Goal: Use online tool/utility: Utilize a website feature to perform a specific function

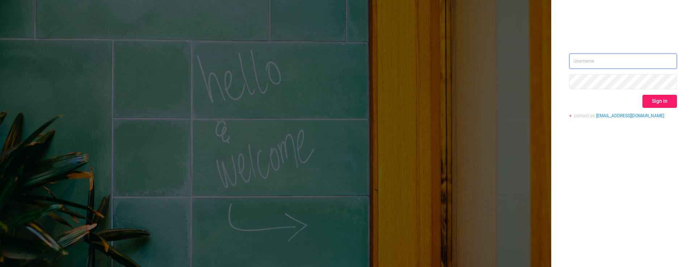
type input "[PERSON_NAME][EMAIL_ADDRESS][DOMAIN_NAME]"
click at [654, 101] on button "Sign in" at bounding box center [660, 101] width 34 height 13
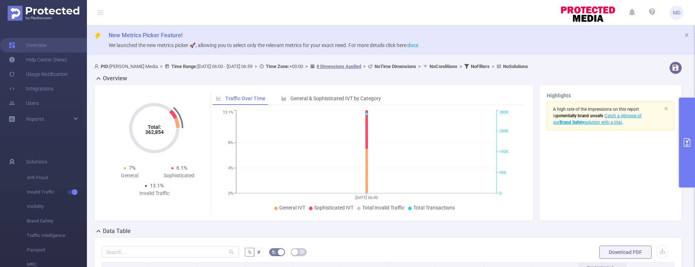
click at [686, 141] on icon "primary" at bounding box center [687, 142] width 7 height 9
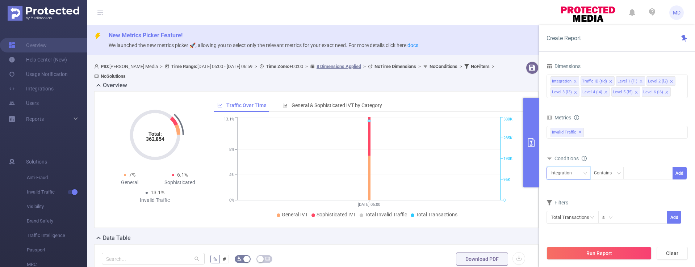
click at [578, 173] on div "Integration" at bounding box center [569, 173] width 36 height 12
click at [567, 100] on li "Level 1 (l1)" at bounding box center [569, 102] width 44 height 12
click at [632, 173] on div at bounding box center [649, 173] width 42 height 12
type input "1948"
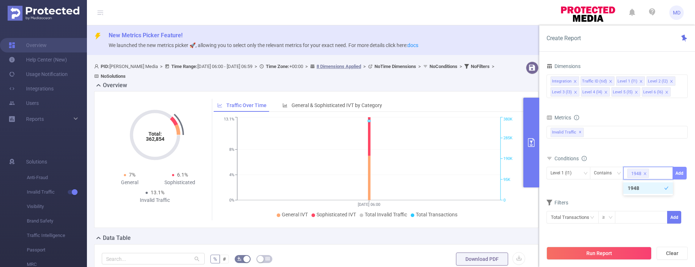
click at [681, 173] on button "Add" at bounding box center [680, 173] width 14 height 13
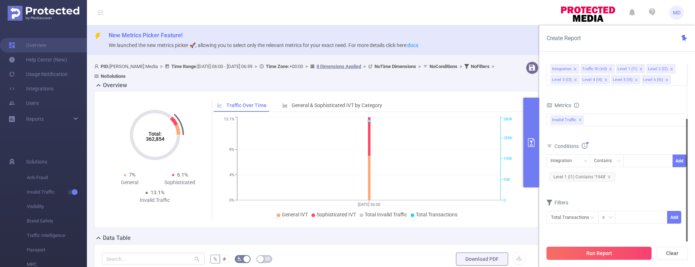
click at [592, 249] on button "Run Report" at bounding box center [599, 253] width 105 height 13
